Goal: Use online tool/utility: Utilize a website feature to perform a specific function

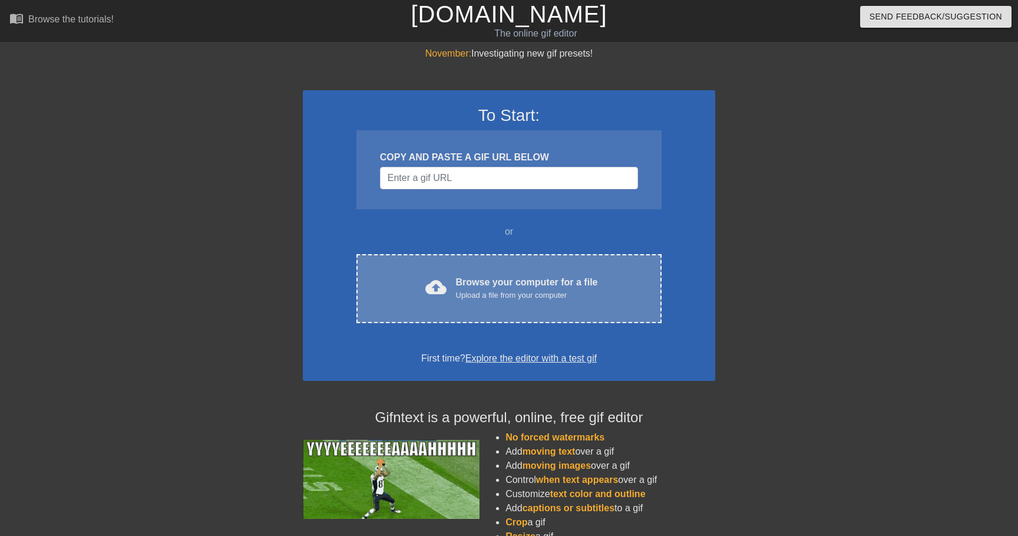
click at [471, 313] on div "cloud_upload Browse your computer for a file Upload a file from your computer C…" at bounding box center [509, 288] width 305 height 69
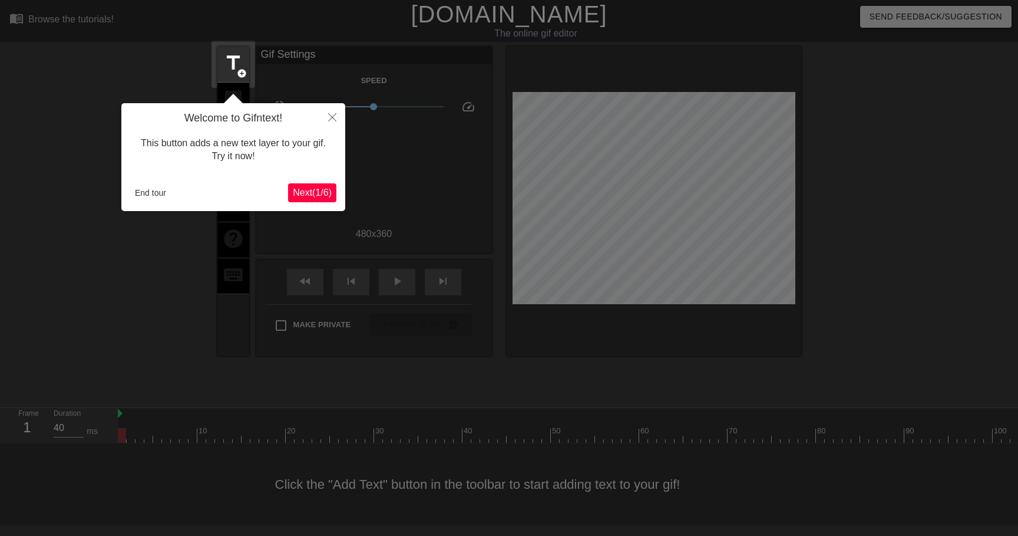
click at [321, 192] on span "Next ( 1 / 6 )" at bounding box center [312, 192] width 39 height 10
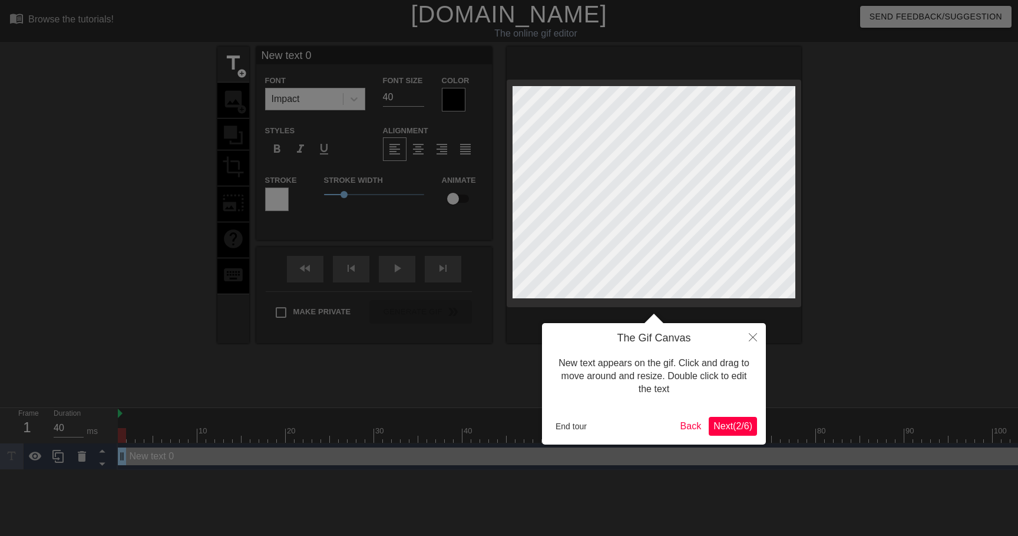
click at [724, 427] on span "Next ( 2 / 6 )" at bounding box center [733, 426] width 39 height 10
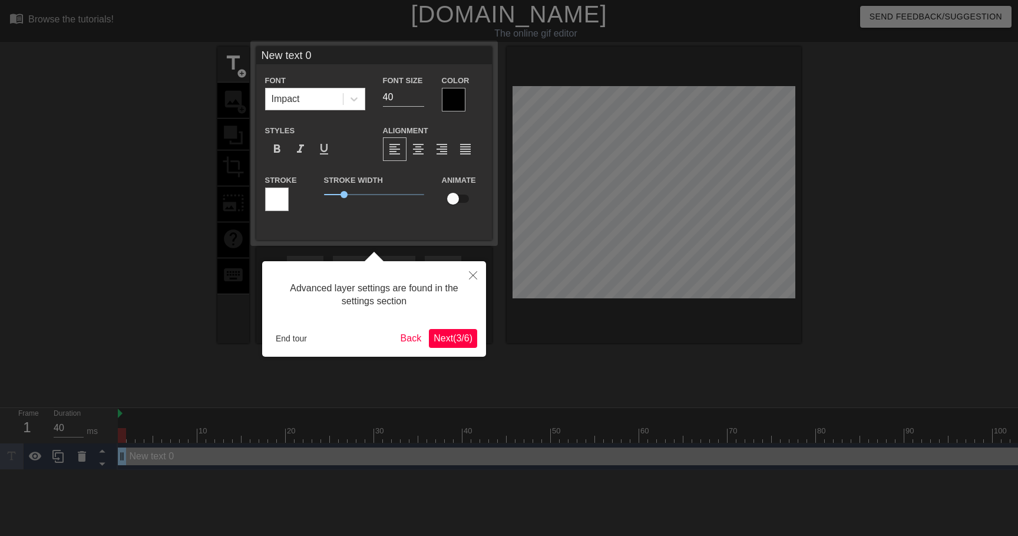
click at [458, 334] on span "Next ( 3 / 6 )" at bounding box center [453, 338] width 39 height 10
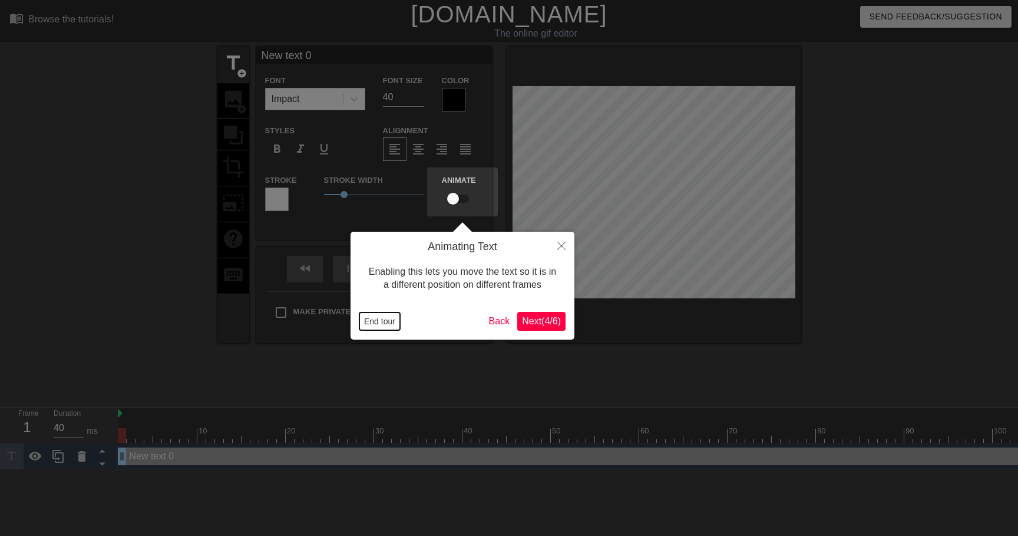
click at [384, 329] on button "End tour" at bounding box center [379, 321] width 41 height 18
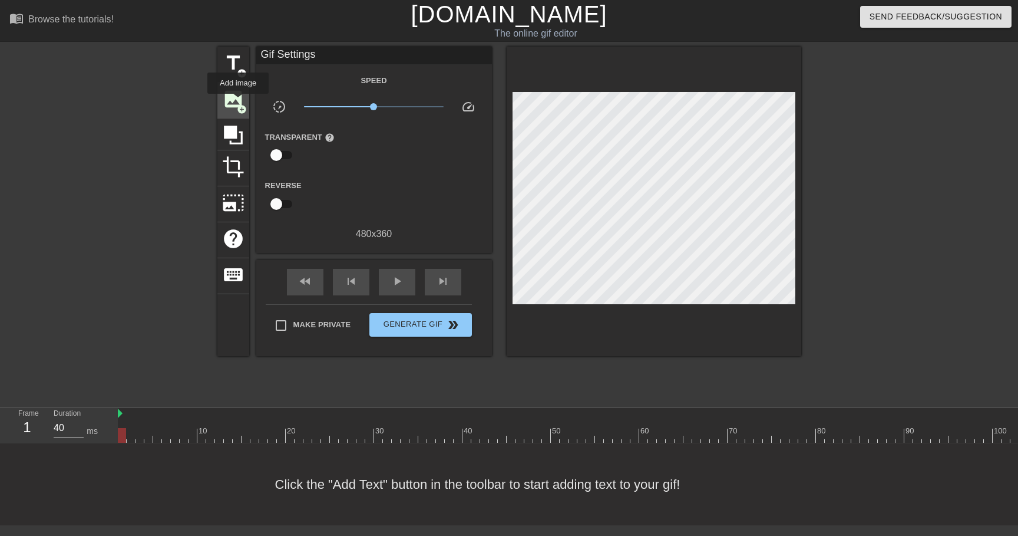
click at [239, 102] on span "image" at bounding box center [233, 99] width 22 height 22
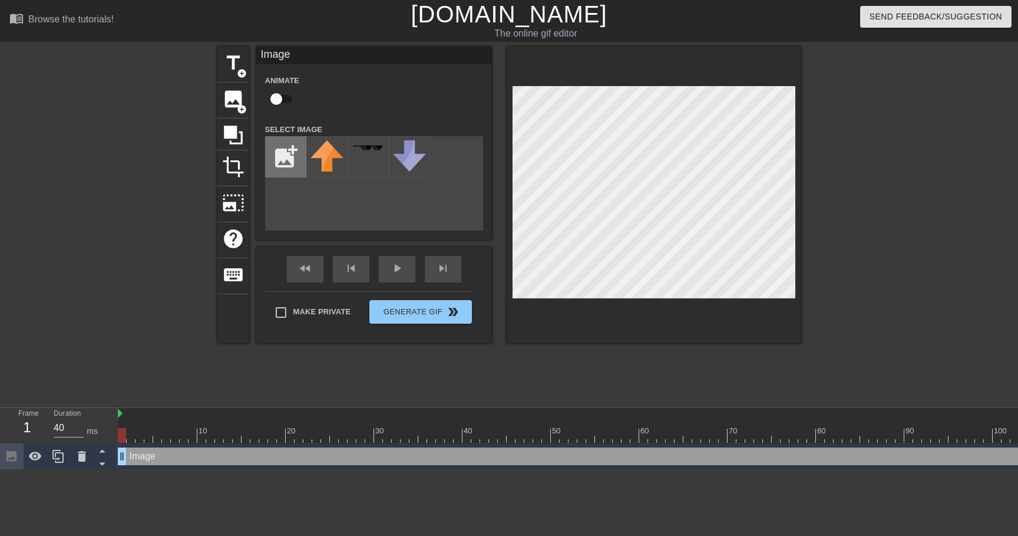
click at [270, 157] on input "file" at bounding box center [286, 157] width 40 height 40
click at [293, 156] on input "file" at bounding box center [286, 157] width 40 height 40
type input "C:\fakepath\41pTUDMiQNL._UF1000,1000_QL80_.jpg"
click at [315, 150] on img at bounding box center [327, 165] width 33 height 50
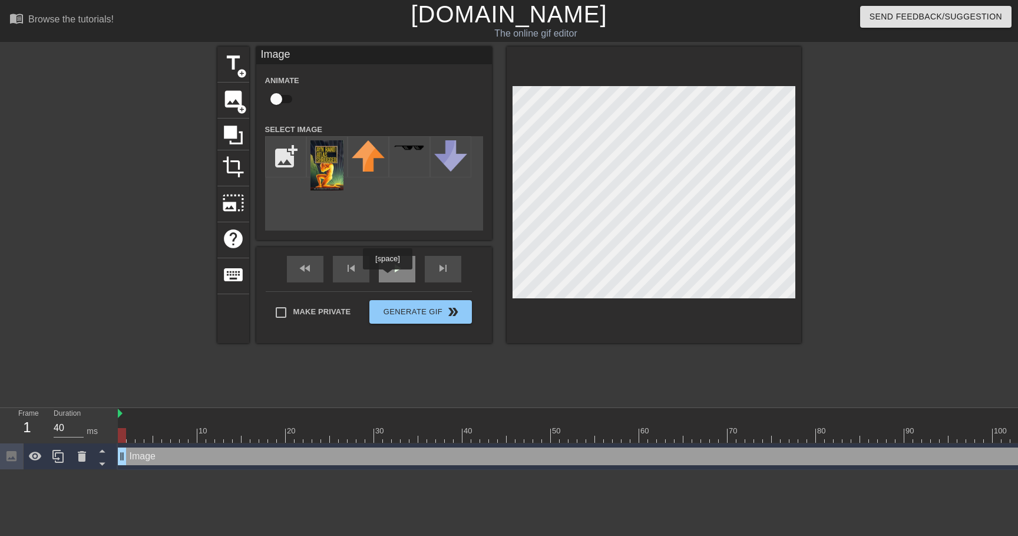
click at [390, 275] on span "play_arrow" at bounding box center [397, 268] width 14 height 14
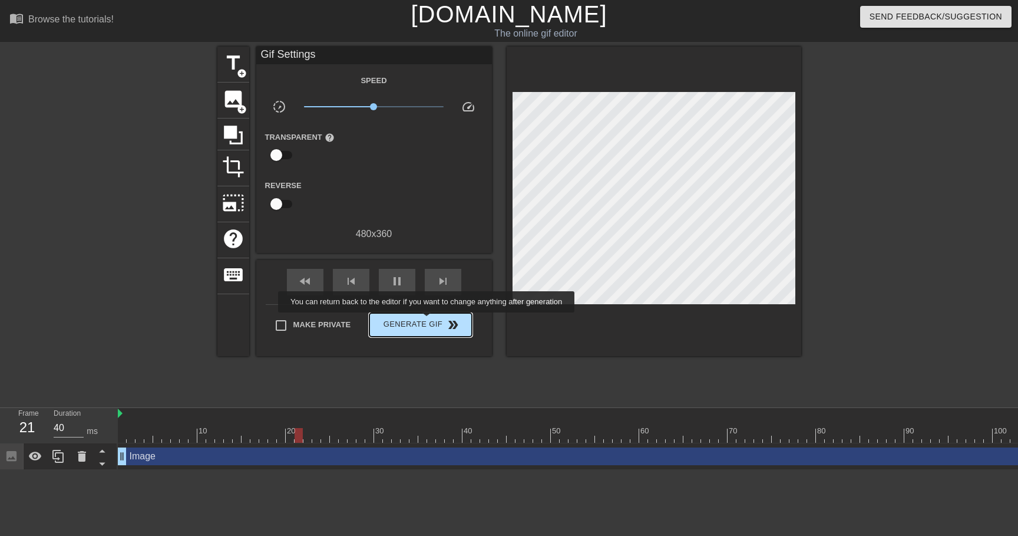
click at [434, 321] on span "Generate Gif double_arrow" at bounding box center [420, 325] width 93 height 14
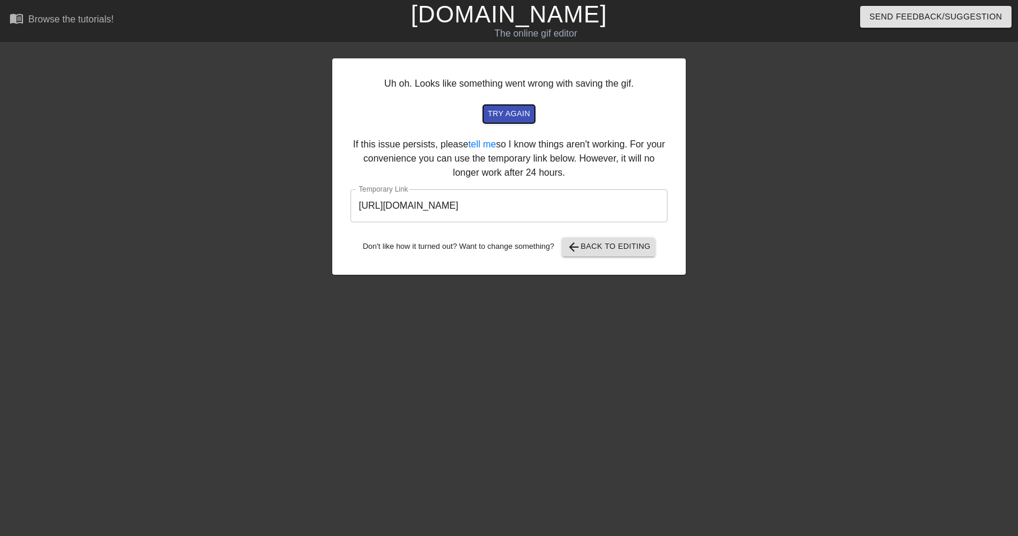
click at [503, 114] on span "try again" at bounding box center [509, 114] width 42 height 14
